Goal: Information Seeking & Learning: Learn about a topic

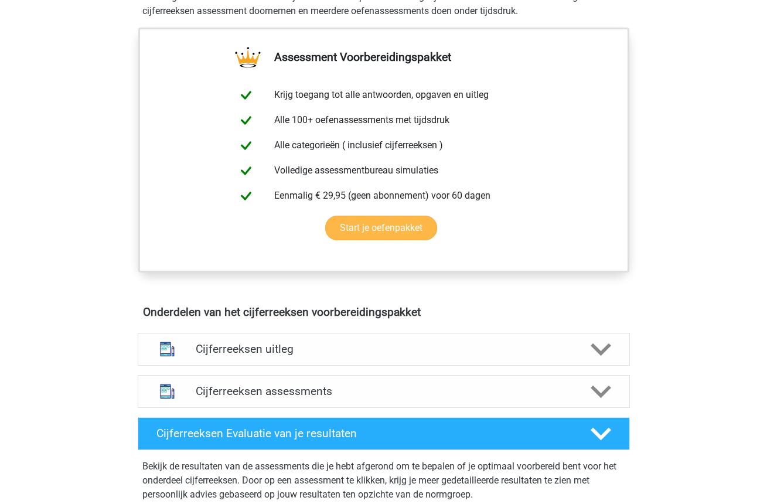
scroll to position [258, 0]
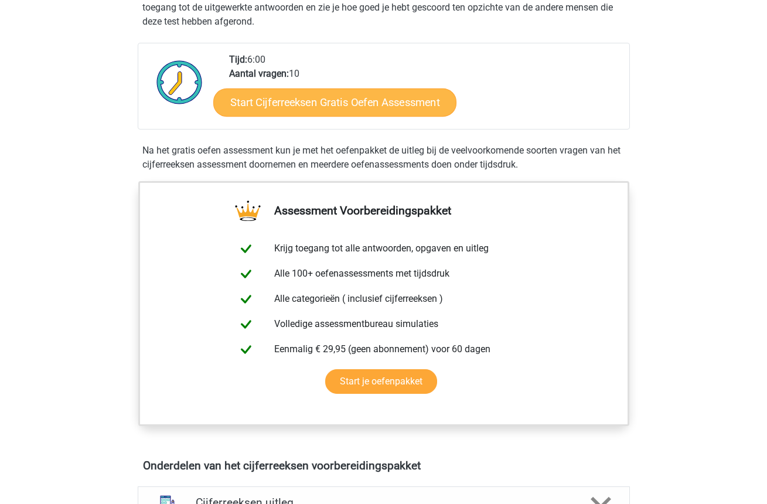
click at [328, 109] on link "Start Cijferreeksen Gratis Oefen Assessment" at bounding box center [334, 102] width 243 height 28
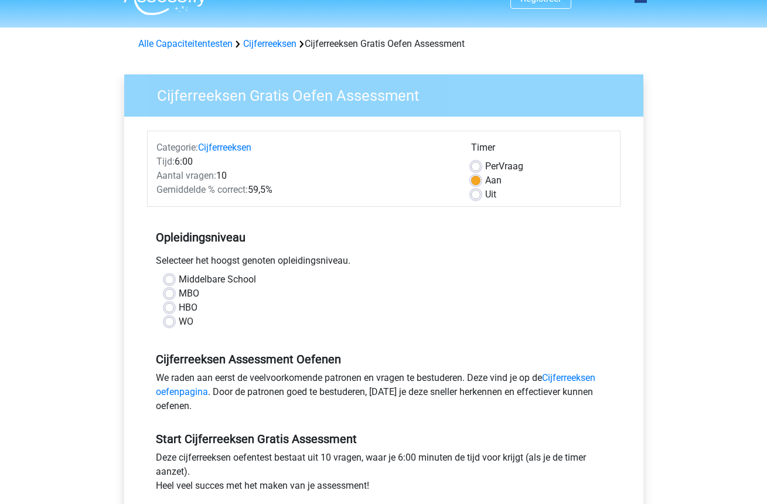
scroll to position [66, 0]
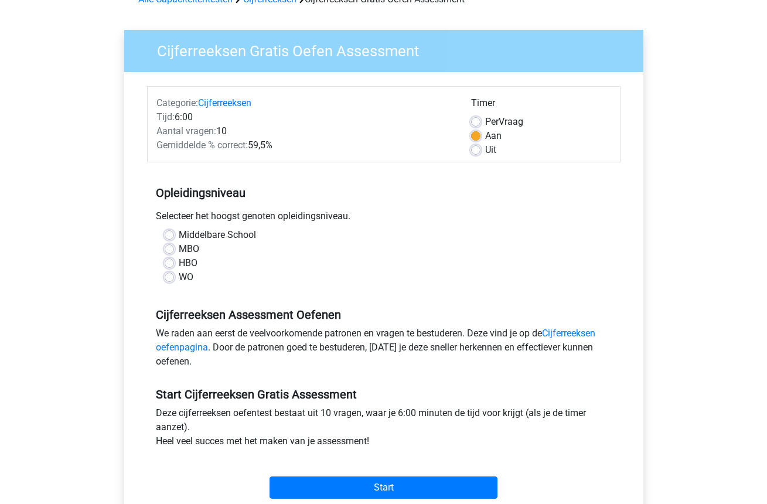
click at [184, 265] on label "HBO" at bounding box center [188, 263] width 19 height 14
click at [174, 265] on input "HBO" at bounding box center [169, 262] width 9 height 12
radio input "true"
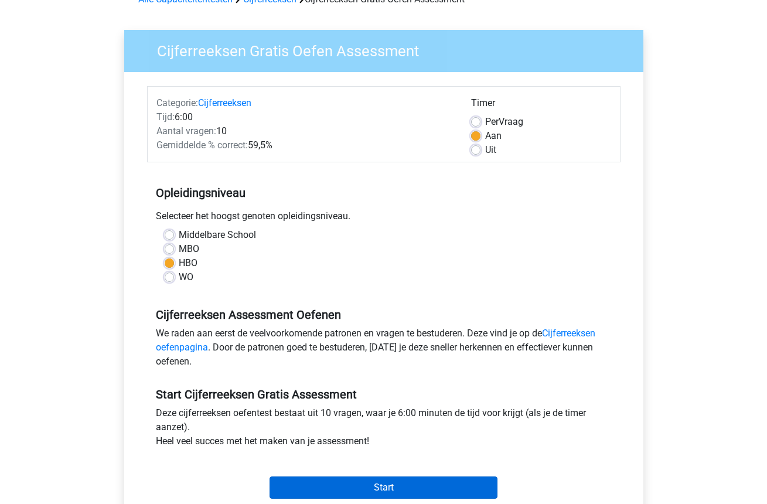
click at [364, 493] on input "Start" at bounding box center [383, 487] width 228 height 22
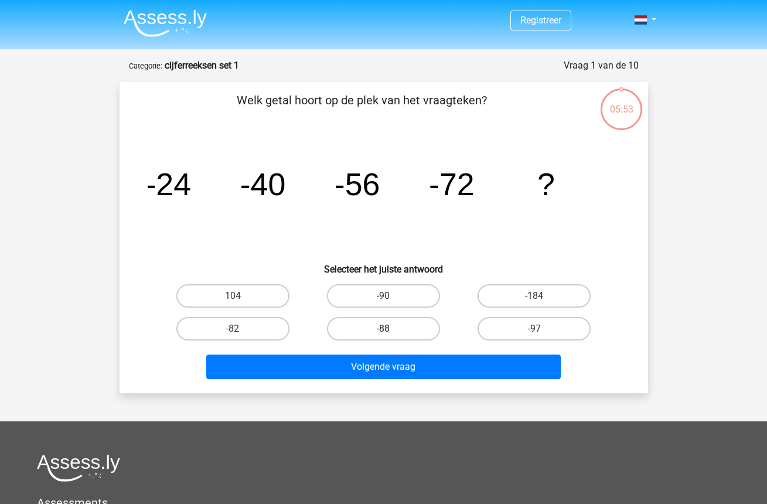
click at [382, 323] on label "-88" at bounding box center [383, 328] width 113 height 23
click at [383, 329] on input "-88" at bounding box center [387, 333] width 8 height 8
radio input "true"
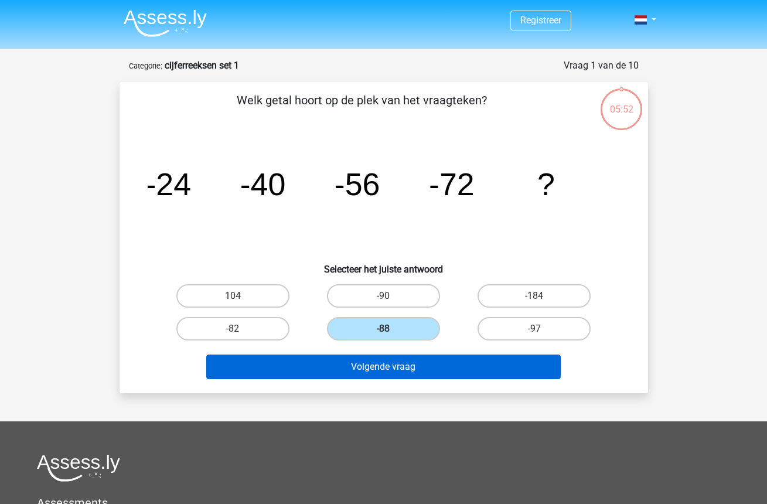
click at [427, 365] on button "Volgende vraag" at bounding box center [383, 366] width 354 height 25
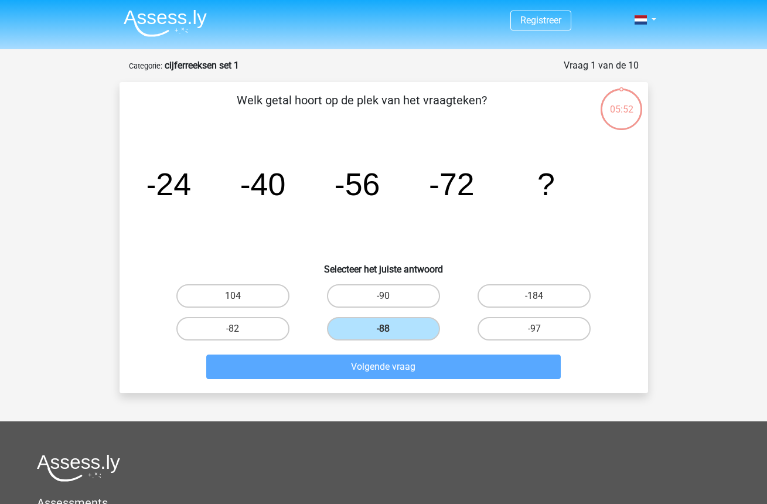
scroll to position [59, 0]
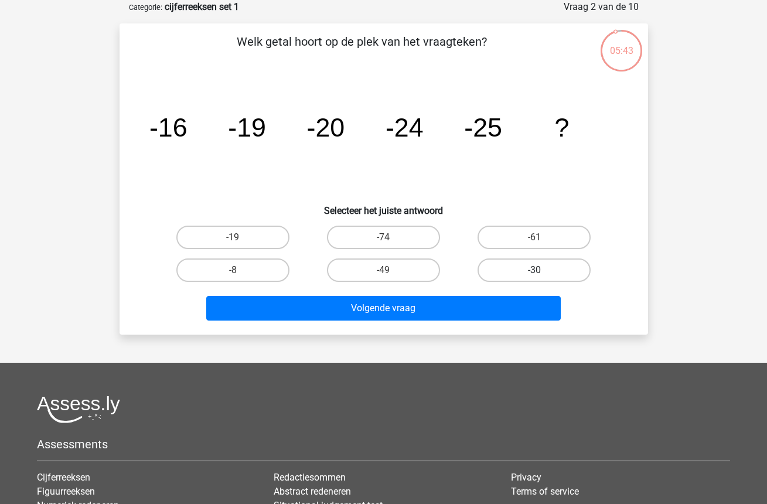
click at [534, 268] on label "-30" at bounding box center [533, 269] width 113 height 23
click at [534, 270] on input "-30" at bounding box center [538, 274] width 8 height 8
radio input "true"
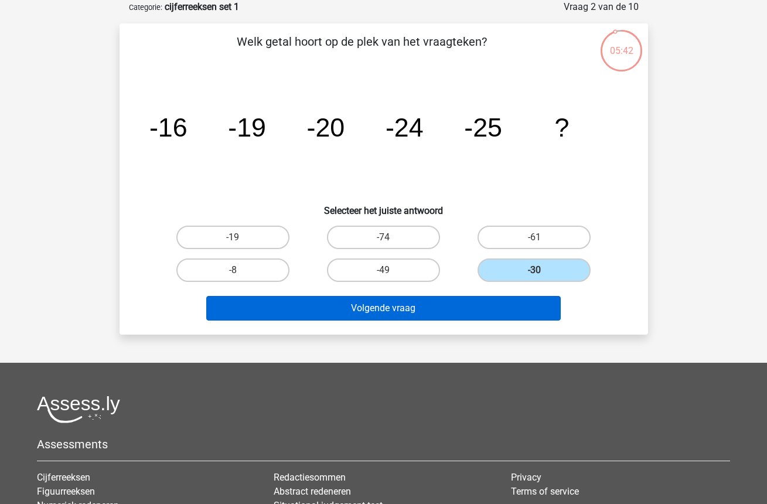
click at [525, 300] on button "Volgende vraag" at bounding box center [383, 308] width 354 height 25
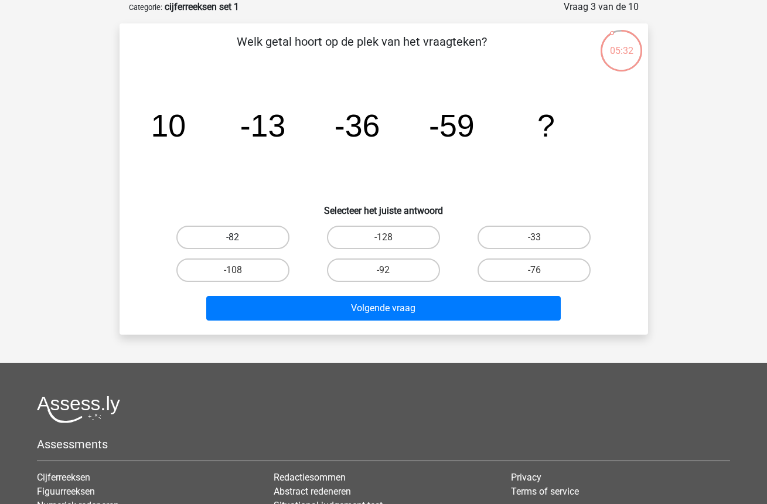
click at [241, 234] on label "-82" at bounding box center [232, 236] width 113 height 23
click at [240, 237] on input "-82" at bounding box center [237, 241] width 8 height 8
radio input "true"
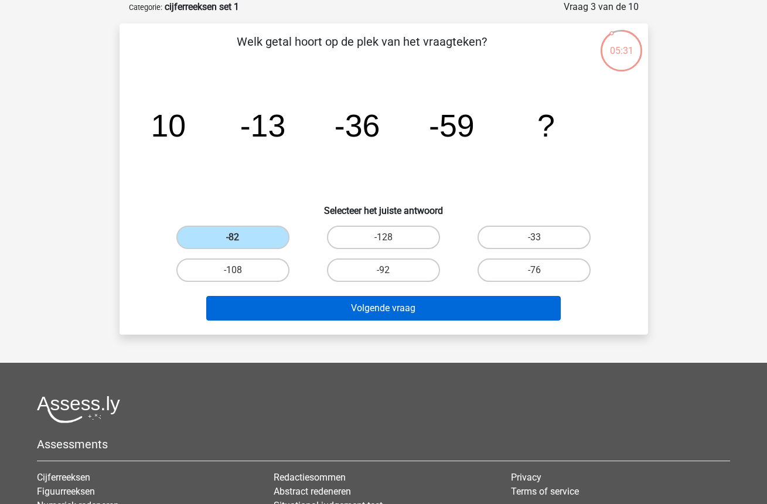
click at [360, 312] on button "Volgende vraag" at bounding box center [383, 308] width 354 height 25
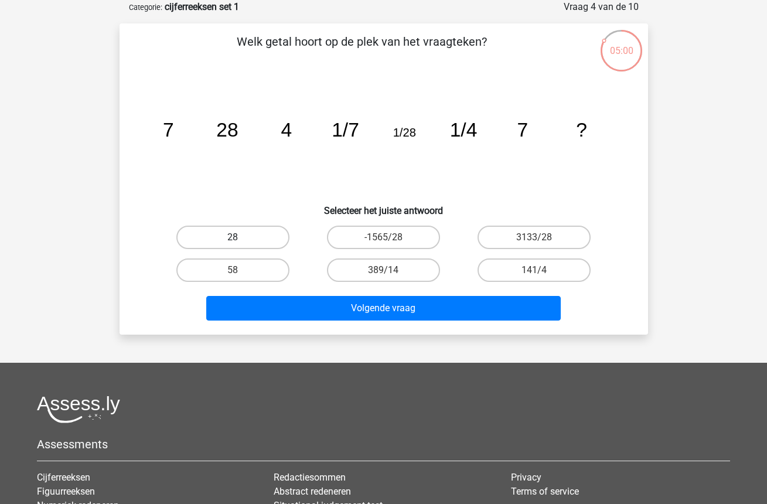
click at [266, 233] on label "28" at bounding box center [232, 236] width 113 height 23
click at [240, 237] on input "28" at bounding box center [237, 241] width 8 height 8
radio input "true"
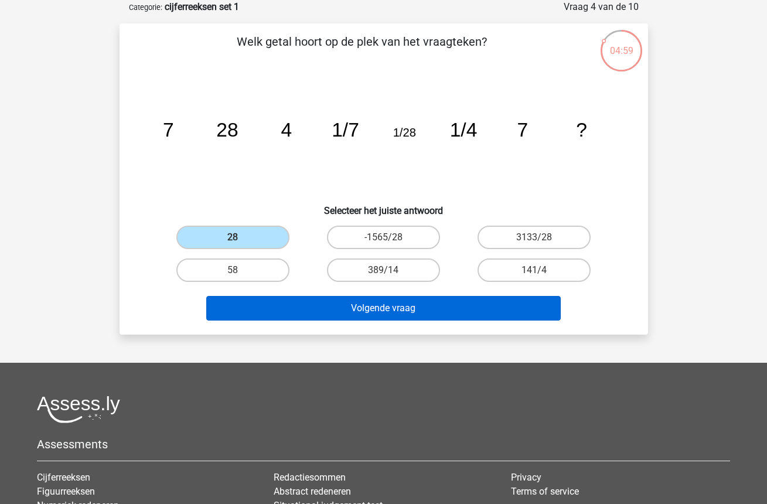
click at [392, 309] on button "Volgende vraag" at bounding box center [383, 308] width 354 height 25
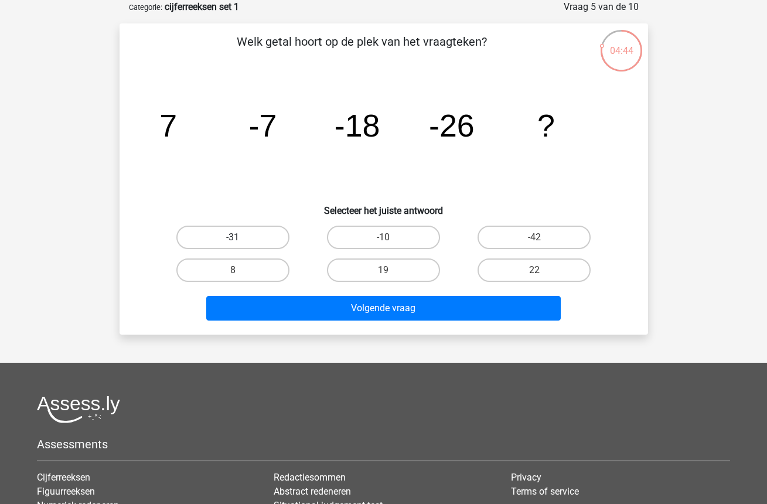
click at [268, 241] on label "-31" at bounding box center [232, 236] width 113 height 23
click at [240, 241] on input "-31" at bounding box center [237, 241] width 8 height 8
radio input "true"
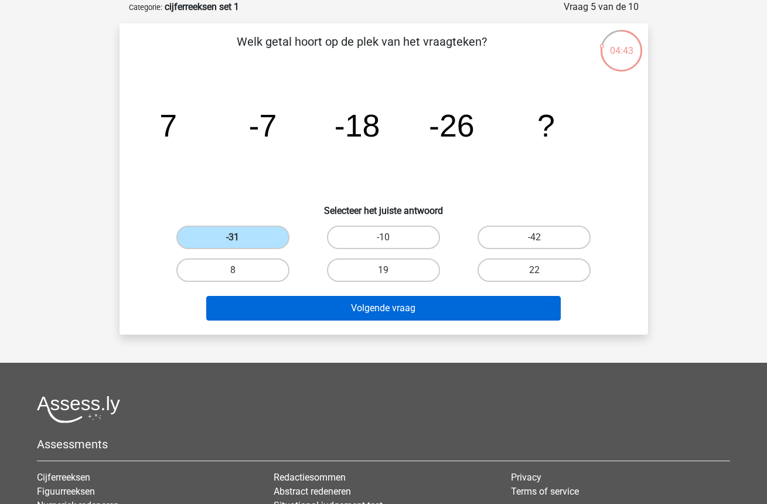
click at [368, 310] on button "Volgende vraag" at bounding box center [383, 308] width 354 height 25
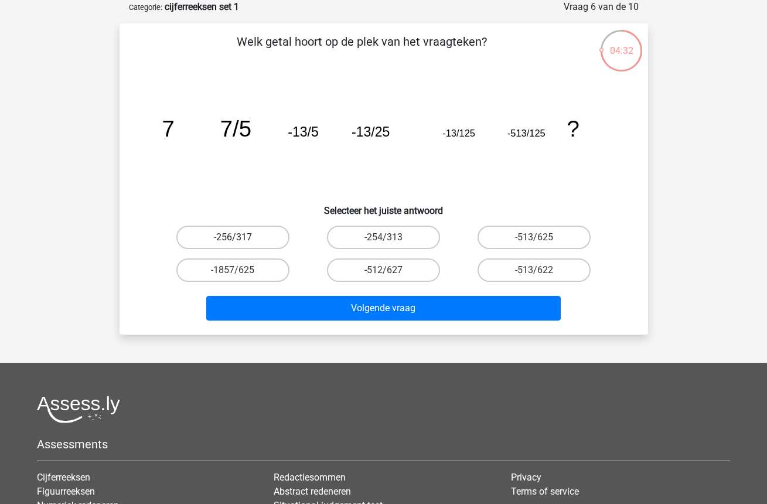
click at [248, 241] on label "-256/317" at bounding box center [232, 236] width 113 height 23
click at [240, 241] on input "-256/317" at bounding box center [237, 241] width 8 height 8
radio input "true"
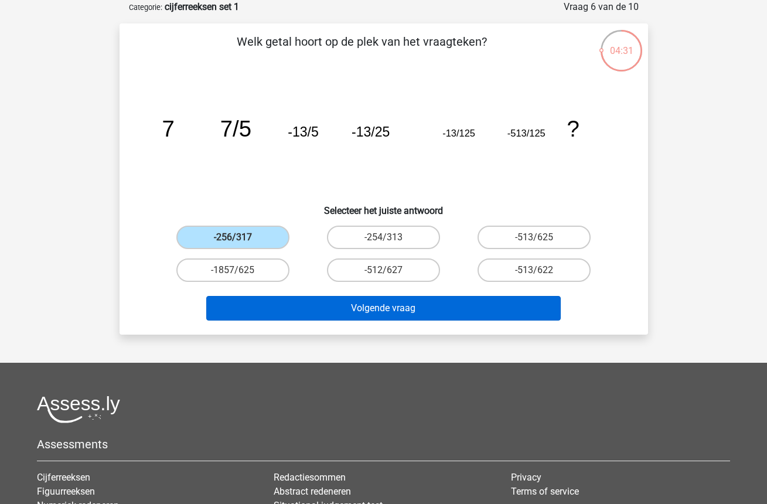
click at [360, 307] on button "Volgende vraag" at bounding box center [383, 308] width 354 height 25
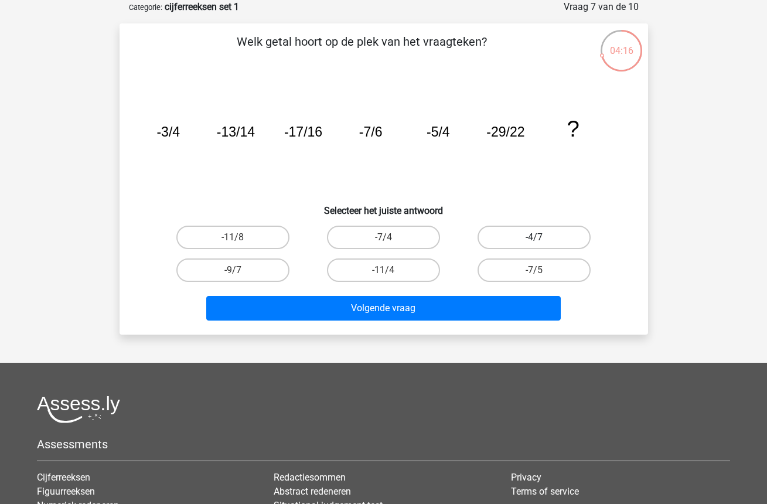
click at [508, 241] on label "-4/7" at bounding box center [533, 236] width 113 height 23
click at [534, 241] on input "-4/7" at bounding box center [538, 241] width 8 height 8
radio input "true"
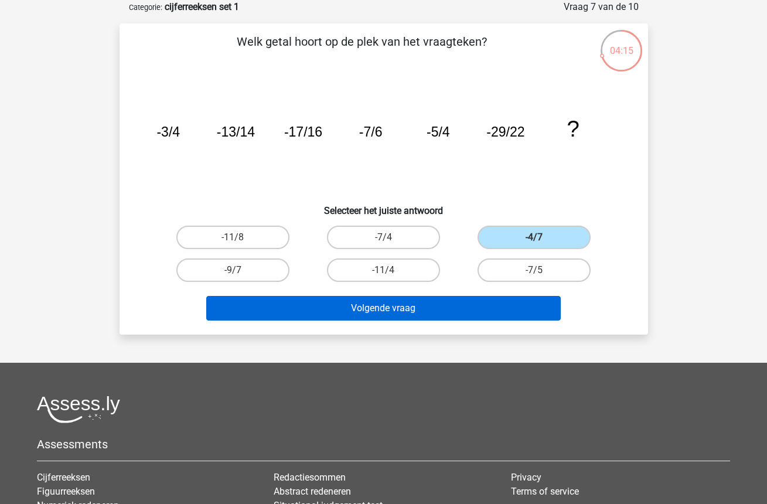
click at [454, 316] on button "Volgende vraag" at bounding box center [383, 308] width 354 height 25
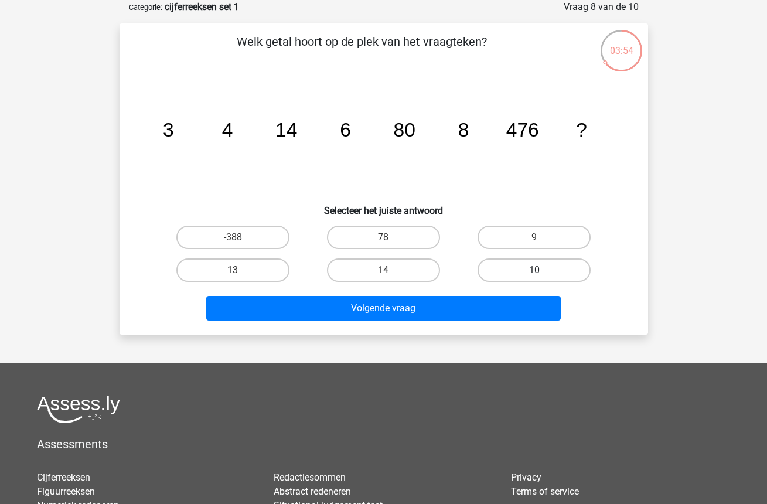
click at [544, 264] on label "10" at bounding box center [533, 269] width 113 height 23
click at [542, 270] on input "10" at bounding box center [538, 274] width 8 height 8
radio input "true"
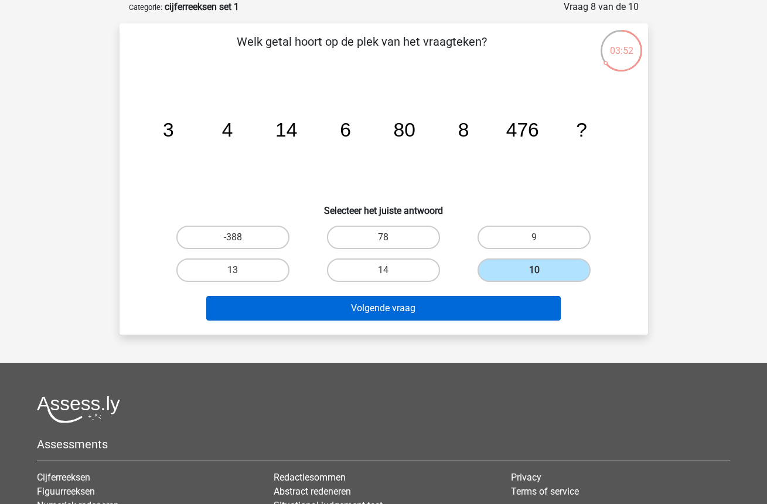
click at [449, 317] on button "Volgende vraag" at bounding box center [383, 308] width 354 height 25
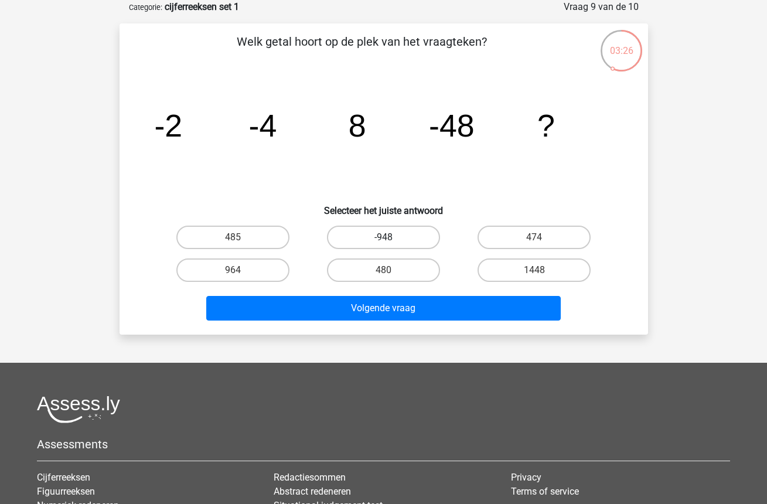
click at [409, 243] on label "-948" at bounding box center [383, 236] width 113 height 23
click at [391, 243] on input "-948" at bounding box center [387, 241] width 8 height 8
radio input "true"
click at [533, 242] on label "474" at bounding box center [533, 236] width 113 height 23
click at [534, 242] on input "474" at bounding box center [538, 241] width 8 height 8
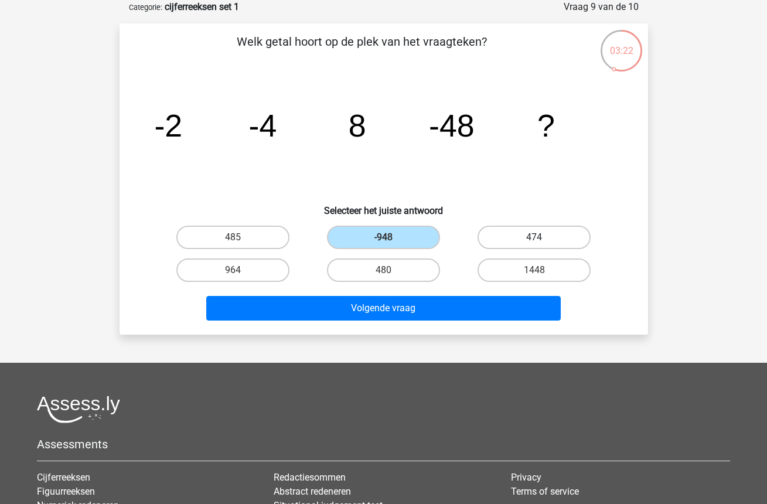
radio input "true"
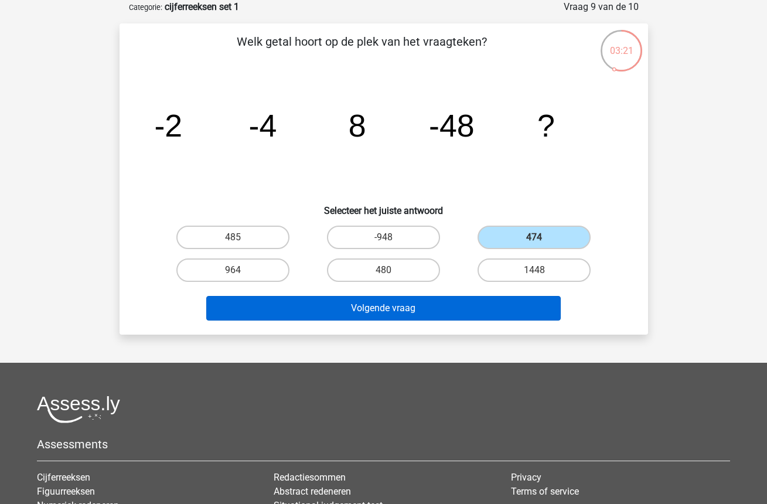
click at [466, 298] on button "Volgende vraag" at bounding box center [383, 308] width 354 height 25
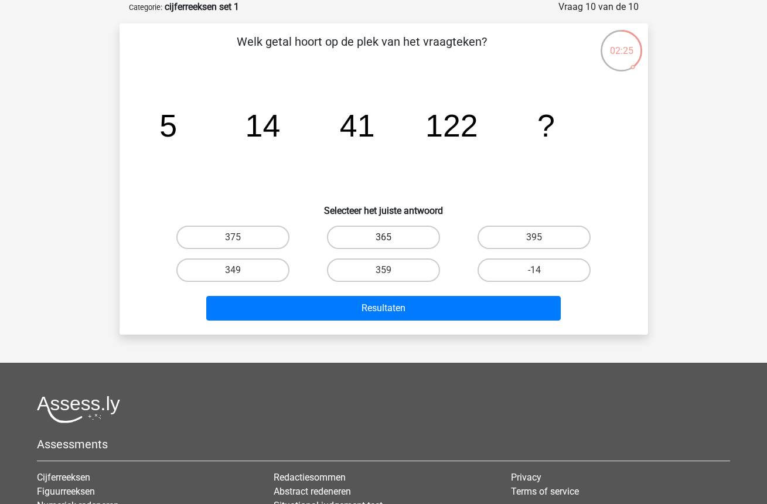
click at [406, 231] on label "365" at bounding box center [383, 236] width 113 height 23
click at [391, 237] on input "365" at bounding box center [387, 241] width 8 height 8
radio input "true"
click at [440, 322] on div "Resultaten" at bounding box center [384, 310] width 452 height 29
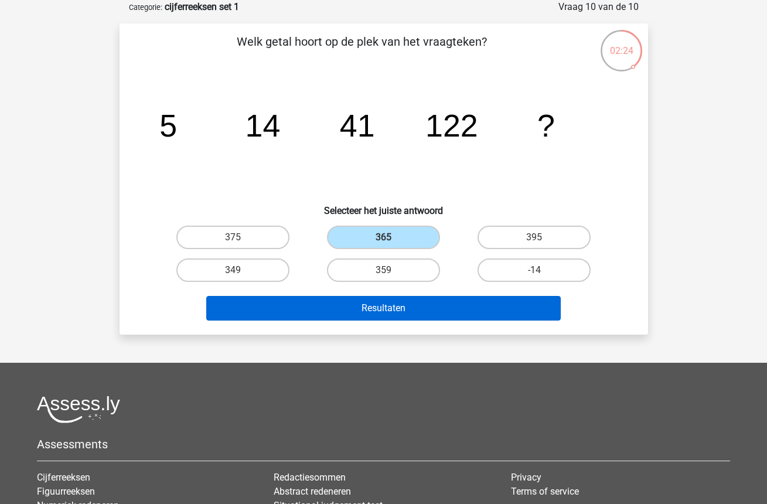
click at [439, 315] on button "Resultaten" at bounding box center [383, 308] width 354 height 25
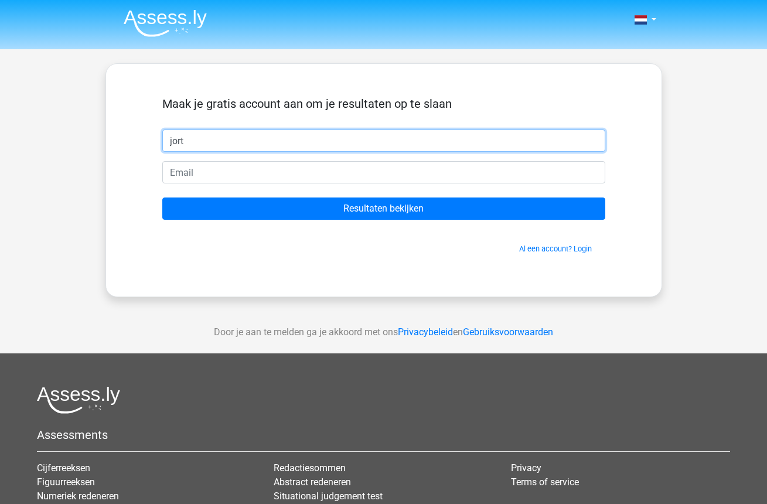
type input "jort"
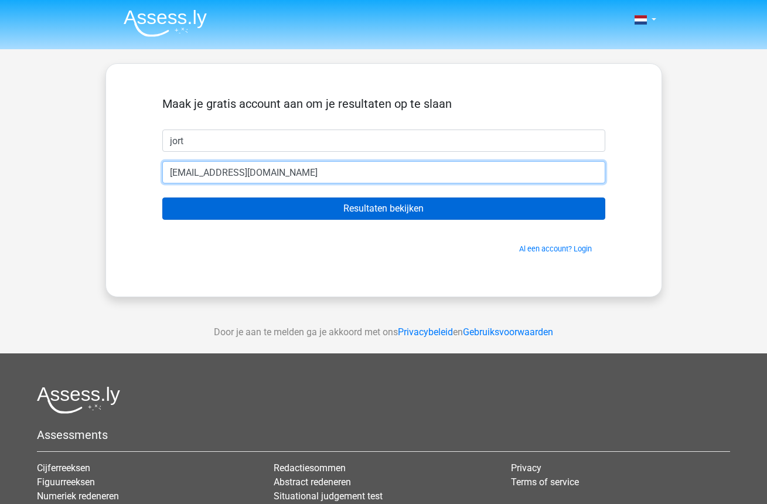
type input "[EMAIL_ADDRESS][DOMAIN_NAME]"
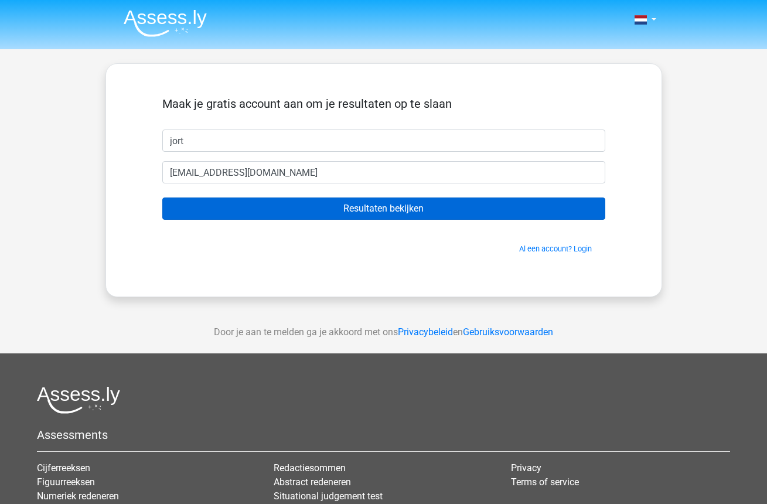
click at [293, 208] on input "Resultaten bekijken" at bounding box center [383, 208] width 443 height 22
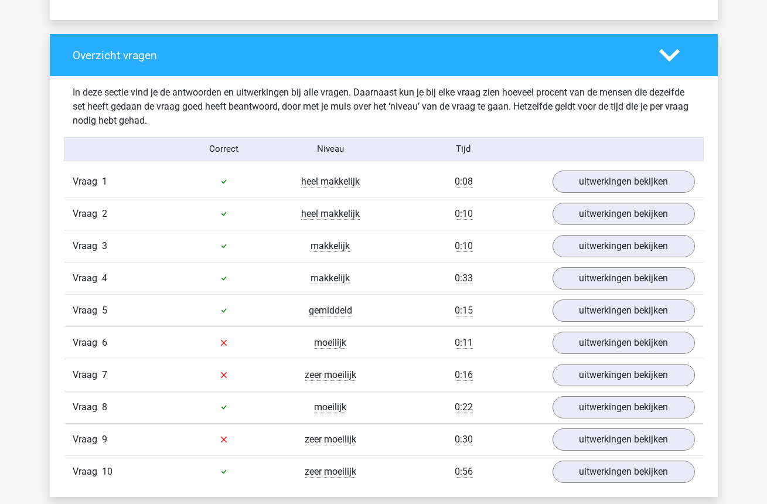
scroll to position [917, 0]
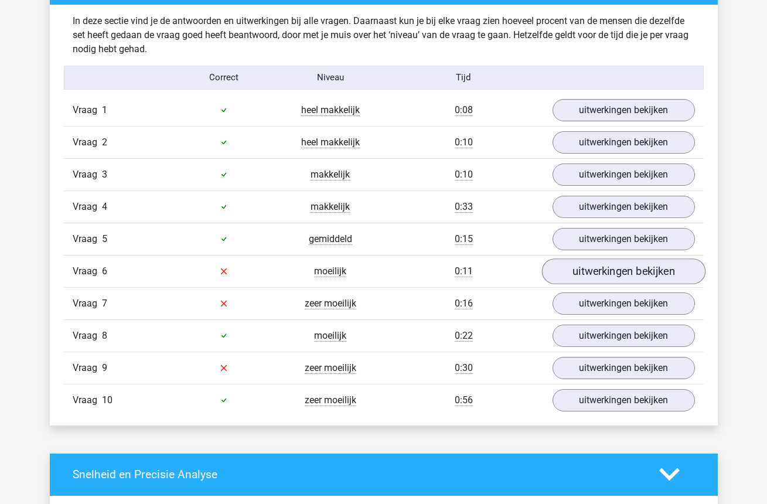
click at [613, 274] on link "uitwerkingen bekijken" at bounding box center [622, 271] width 163 height 26
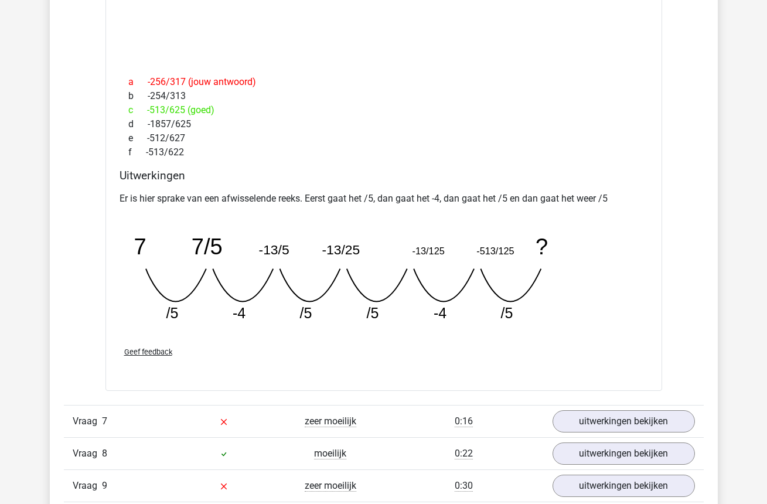
scroll to position [1409, 0]
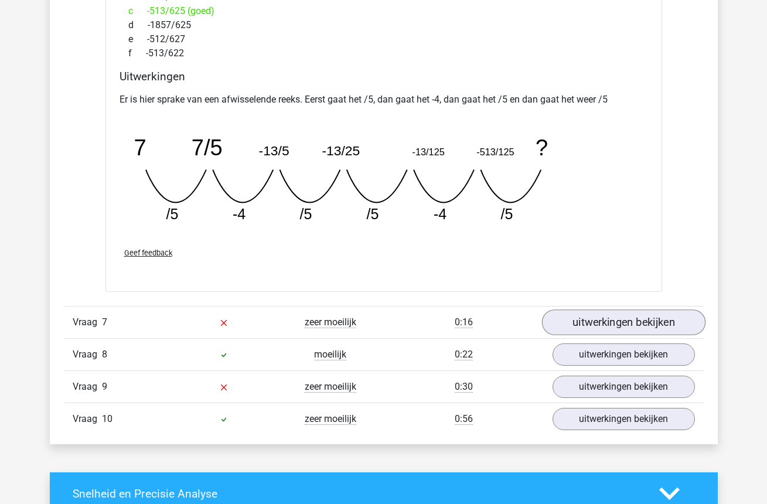
click at [623, 326] on link "uitwerkingen bekijken" at bounding box center [622, 322] width 163 height 26
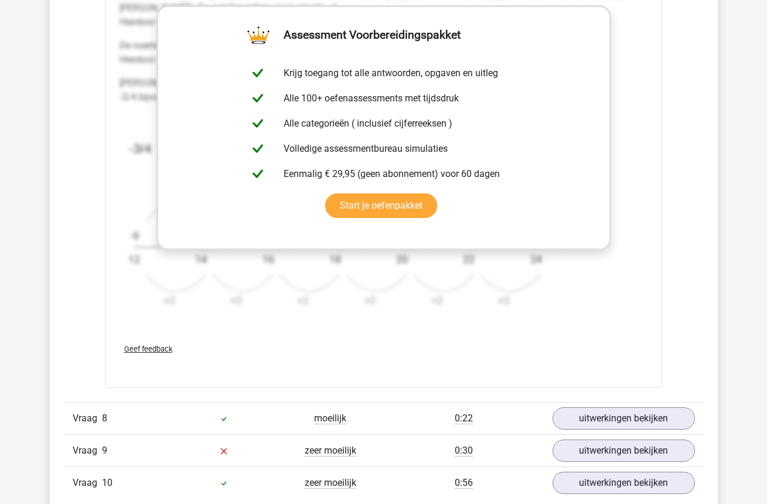
scroll to position [2192, 0]
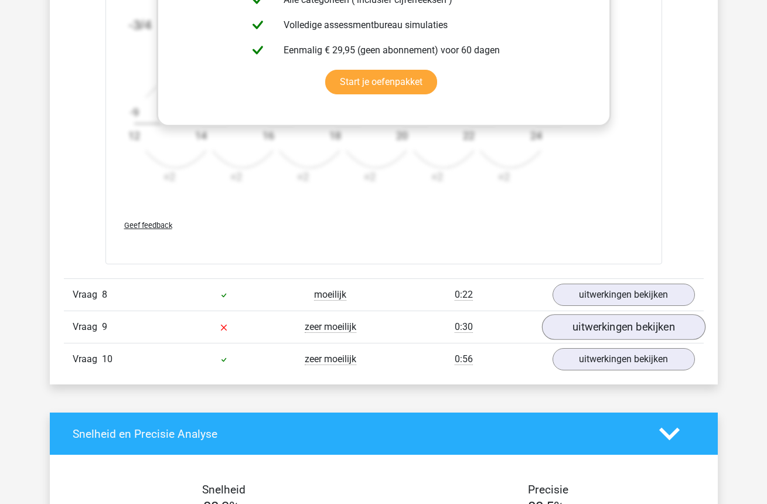
click at [600, 330] on link "uitwerkingen bekijken" at bounding box center [622, 327] width 163 height 26
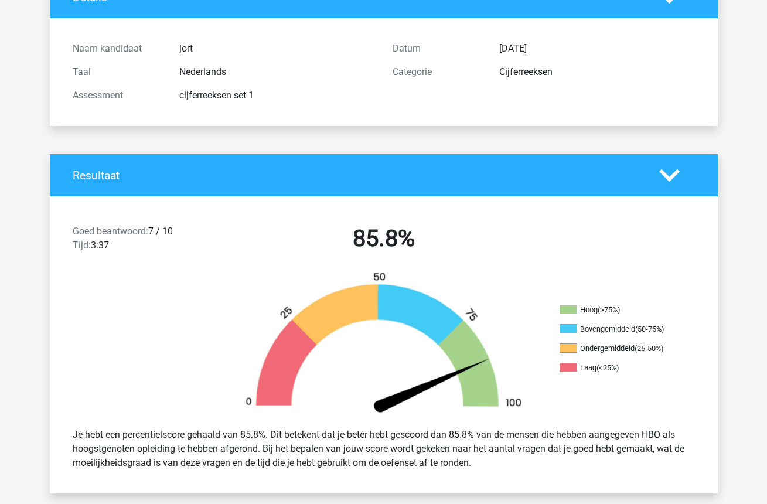
scroll to position [41, 0]
